Goal: Information Seeking & Learning: Learn about a topic

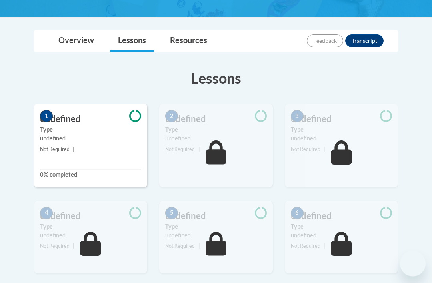
scroll to position [205, 0]
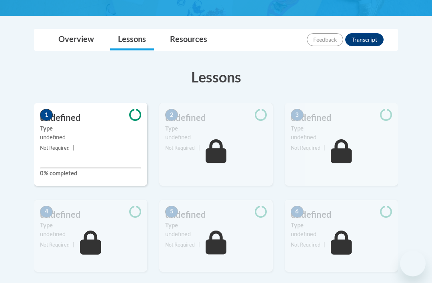
click at [86, 144] on small "Not Required |" at bounding box center [90, 148] width 113 height 9
click at [71, 172] on label "0% completed" at bounding box center [90, 173] width 101 height 9
click at [91, 133] on div "undefined" at bounding box center [90, 137] width 101 height 9
click at [109, 133] on div "undefined" at bounding box center [90, 137] width 101 height 9
click at [221, 137] on div "undefined" at bounding box center [215, 137] width 101 height 9
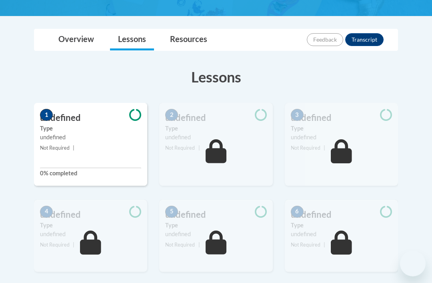
click at [76, 133] on div "undefined" at bounding box center [90, 137] width 101 height 9
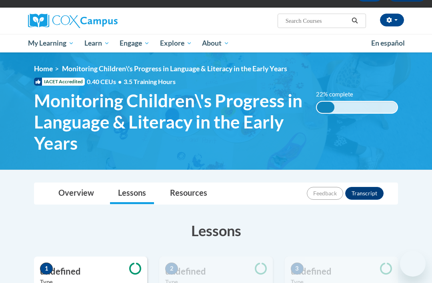
scroll to position [0, 0]
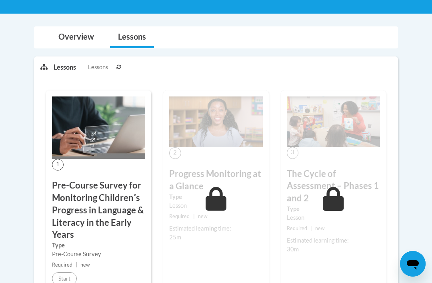
scroll to position [196, 0]
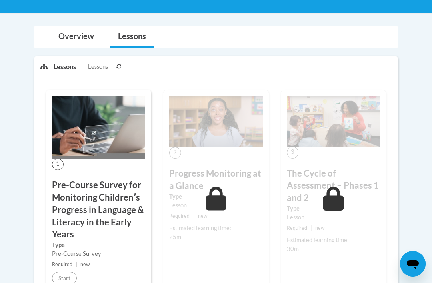
click at [94, 237] on h3 "Pre-Course Survey for Monitoring Childrenʹs Progress in Language & Literacy in …" at bounding box center [98, 210] width 93 height 62
click at [117, 203] on h3 "Pre-Course Survey for Monitoring Childrenʹs Progress in Language & Literacy in …" at bounding box center [98, 210] width 93 height 62
click at [121, 137] on img at bounding box center [98, 127] width 93 height 62
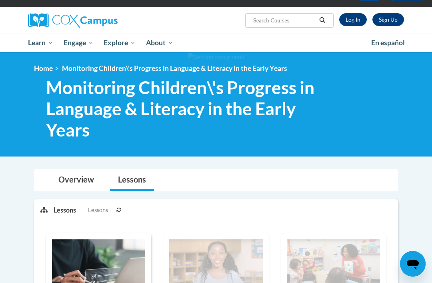
scroll to position [0, 0]
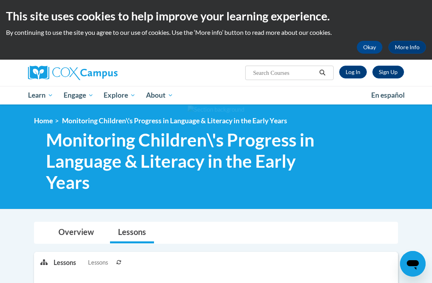
click at [356, 68] on link "Log In" at bounding box center [354, 72] width 28 height 13
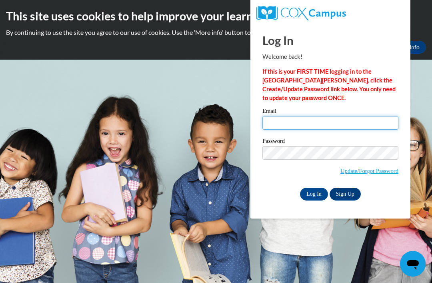
click at [299, 121] on input "Email" at bounding box center [331, 123] width 136 height 14
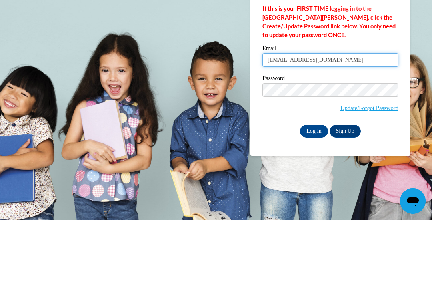
type input "bettyevans84@yahoo.com"
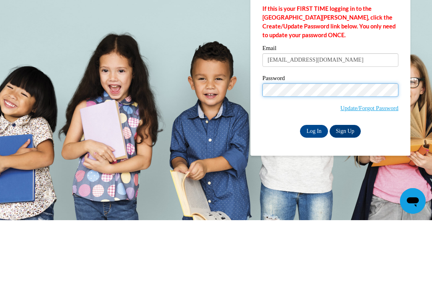
click at [314, 188] on input "Log In" at bounding box center [314, 194] width 28 height 13
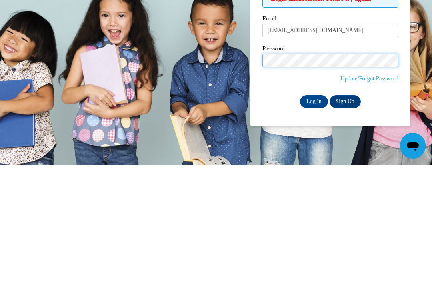
click at [314, 213] on input "Log In" at bounding box center [314, 219] width 28 height 13
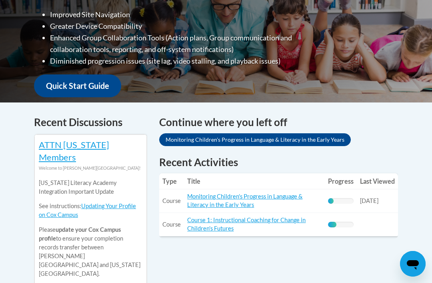
scroll to position [272, 0]
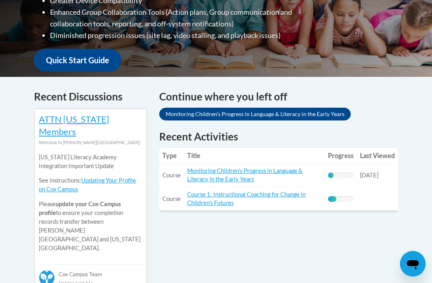
click at [280, 167] on link "Monitoring Children's Progress in Language & Literacy in the Early Years" at bounding box center [244, 174] width 115 height 15
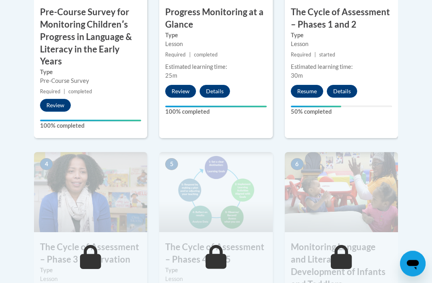
scroll to position [392, 0]
click at [302, 88] on button "Resume" at bounding box center [307, 91] width 32 height 13
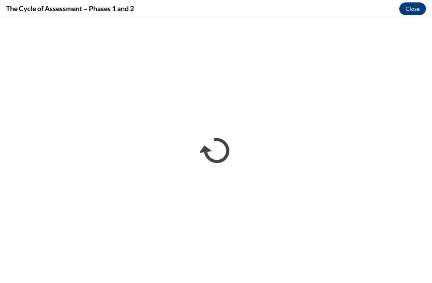
scroll to position [404, 0]
